Goal: Task Accomplishment & Management: Use online tool/utility

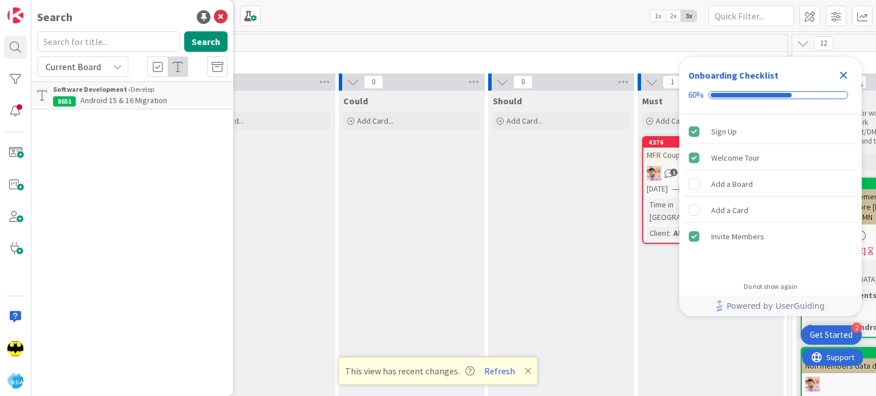
scroll to position [0, 140]
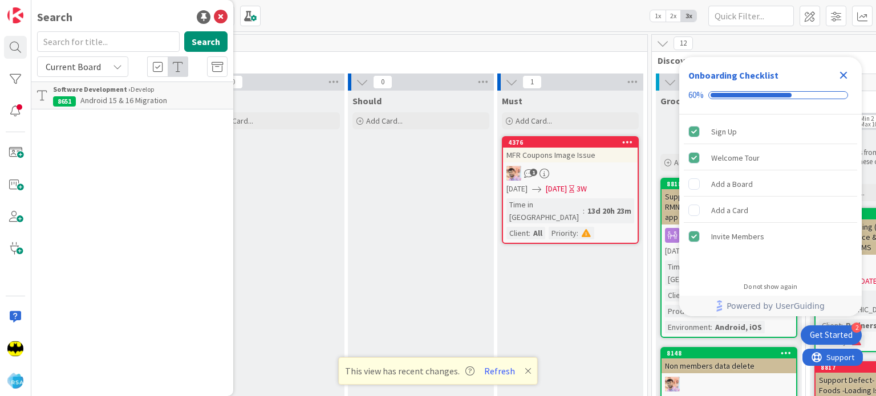
click at [839, 71] on icon "Close Checklist" at bounding box center [844, 75] width 14 height 14
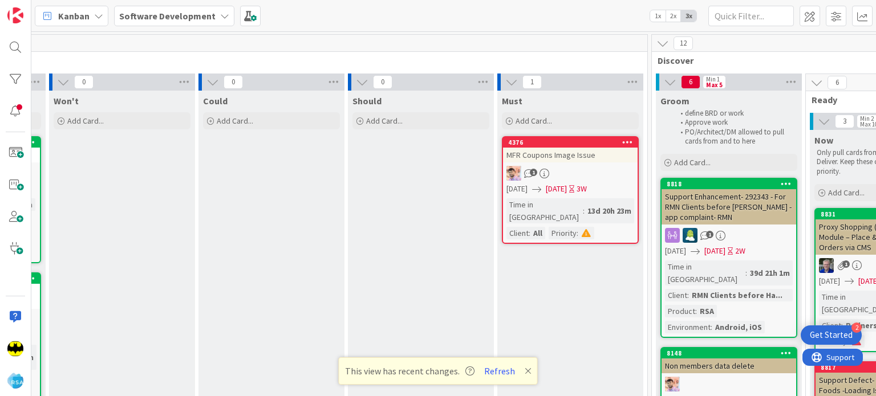
scroll to position [0, 0]
click at [506, 368] on button "Refresh" at bounding box center [499, 371] width 39 height 15
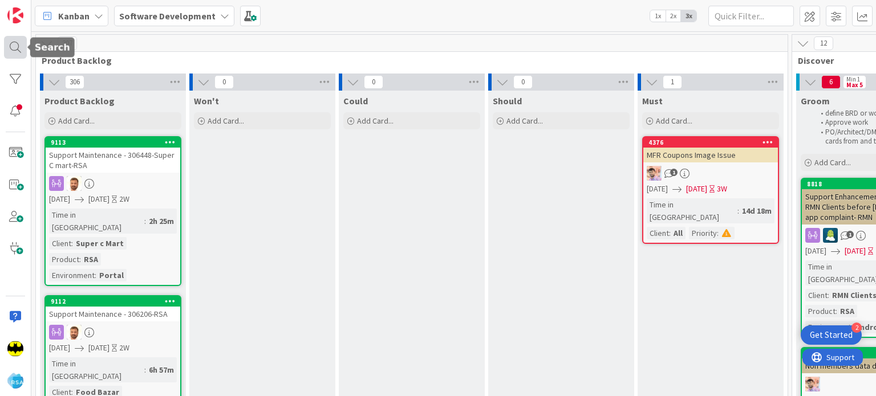
click at [15, 43] on div at bounding box center [15, 47] width 23 height 23
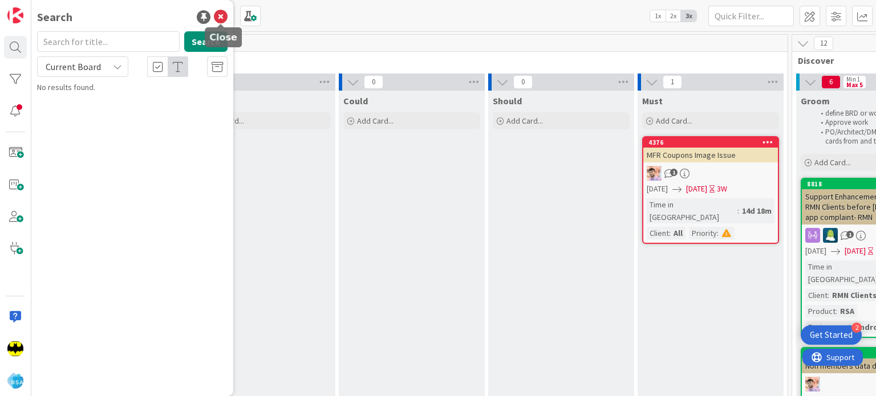
click at [220, 18] on icon at bounding box center [221, 17] width 14 height 14
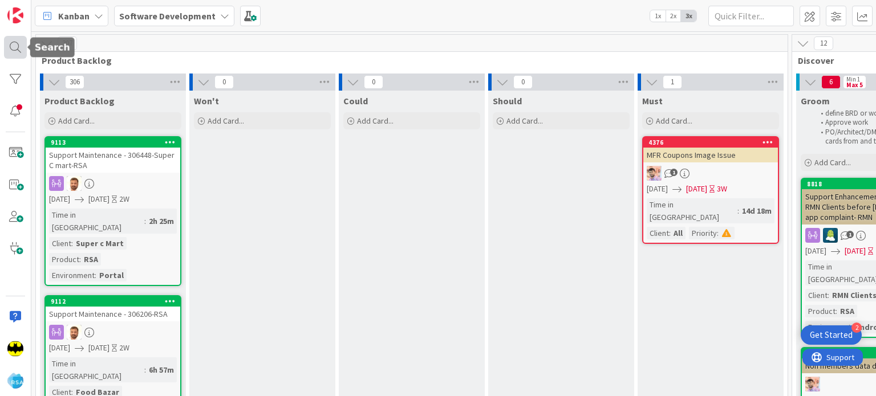
click at [14, 52] on div at bounding box center [15, 47] width 23 height 23
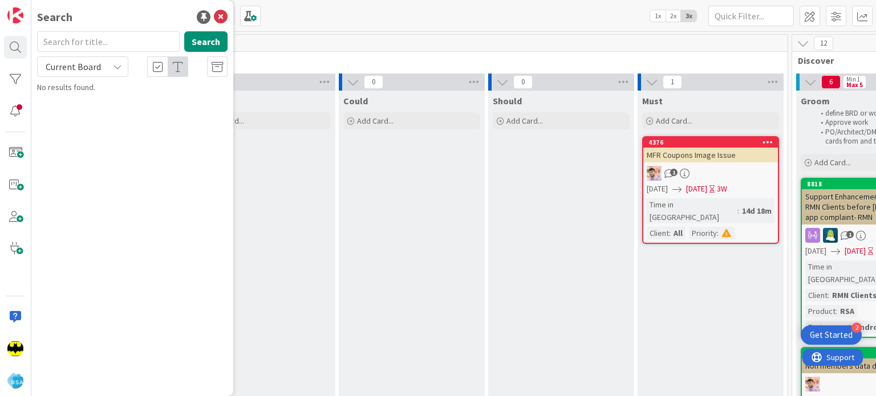
click at [91, 46] on input "text" at bounding box center [108, 41] width 143 height 21
type input "8398"
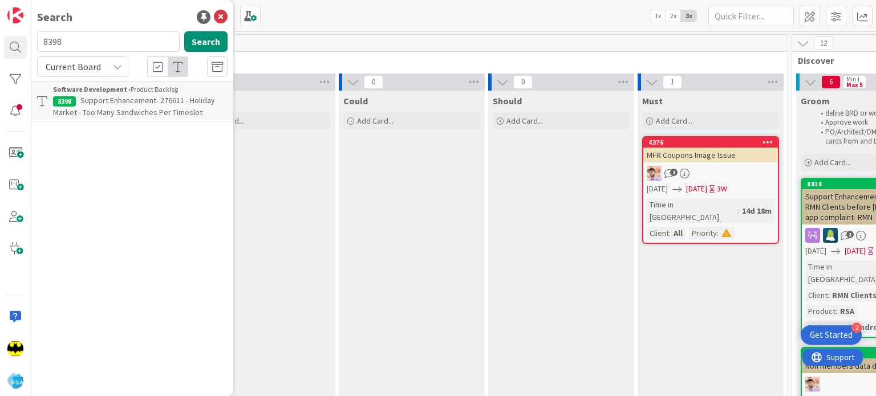
click at [114, 95] on span "Support Enhancement- 276611 - Holiday Market - Too Many Sandwiches Per Timeslot" at bounding box center [134, 106] width 162 height 22
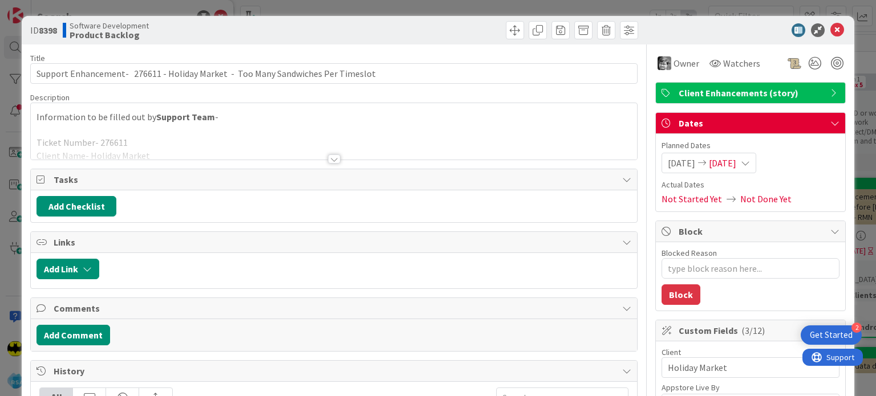
click at [338, 152] on div at bounding box center [334, 145] width 606 height 29
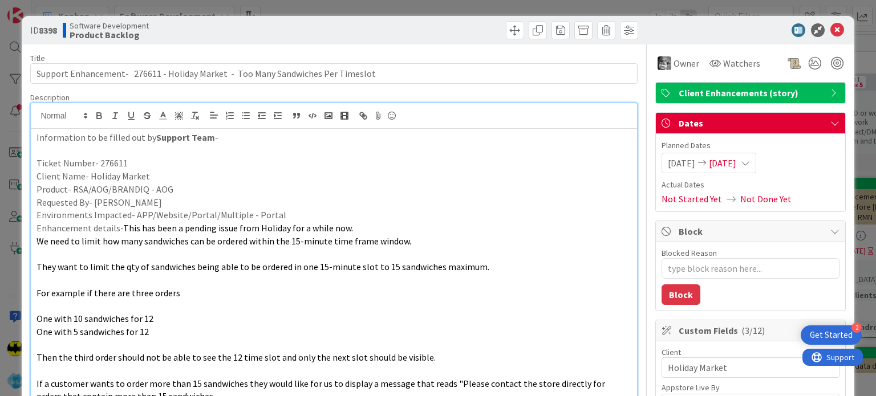
type textarea "x"
click at [825, 5] on div "ID 8398 Software Development Product Backlog Title 83 / 128 Support Enhancement…" at bounding box center [438, 198] width 876 height 396
